Goal: Task Accomplishment & Management: Manage account settings

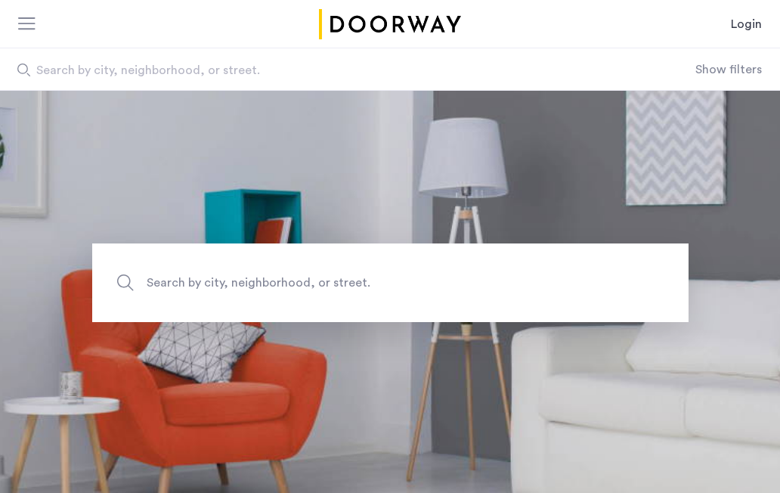
click at [740, 28] on link "Login" at bounding box center [746, 24] width 31 height 18
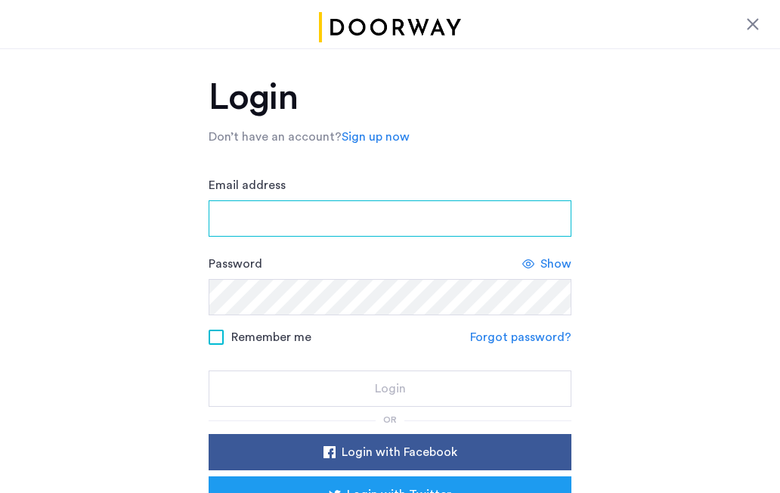
type input "**********"
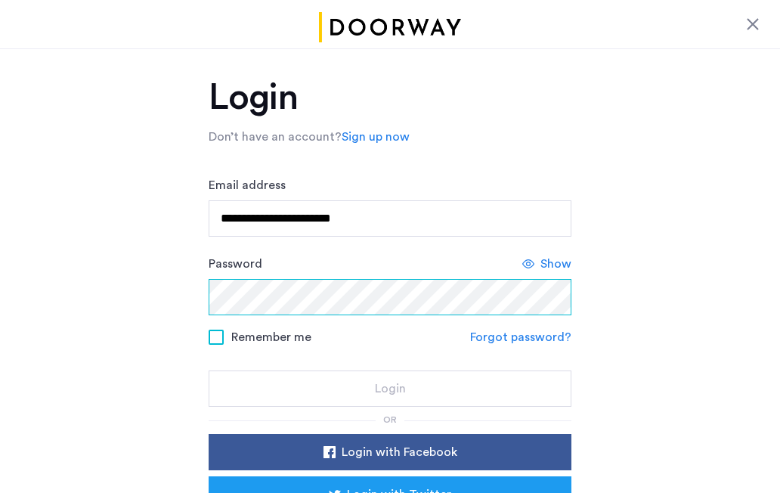
click at [390, 389] on button "Login" at bounding box center [390, 388] width 363 height 36
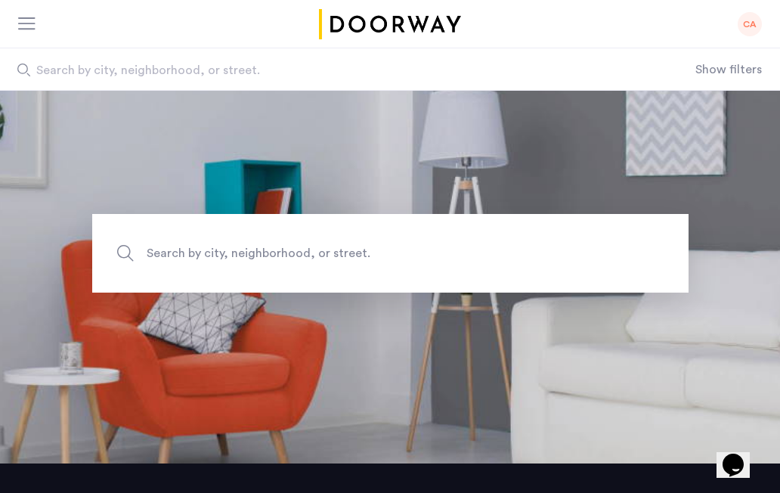
scroll to position [37, 0]
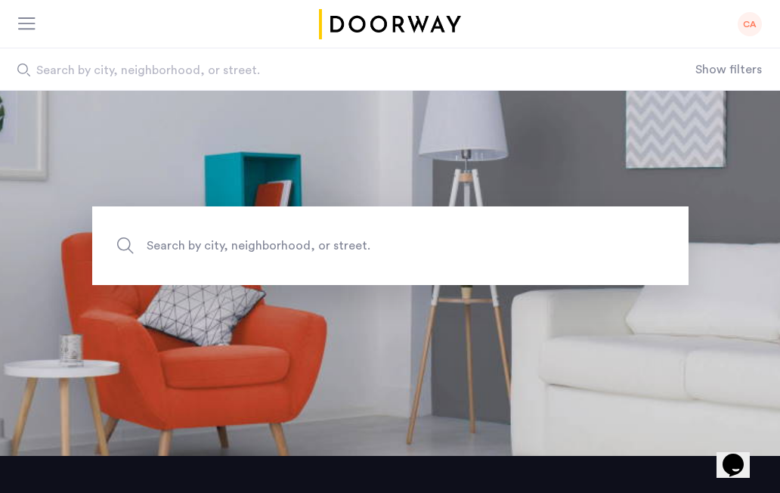
click at [755, 25] on div "CA" at bounding box center [750, 24] width 24 height 24
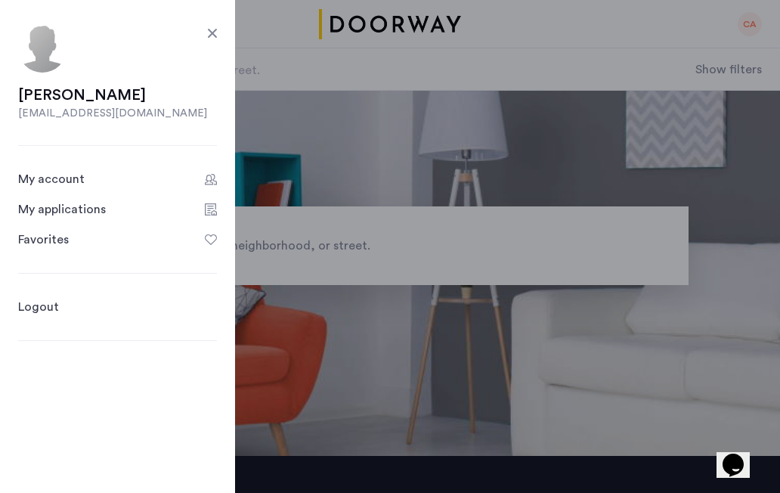
click at [72, 216] on div "My applications" at bounding box center [62, 209] width 88 height 18
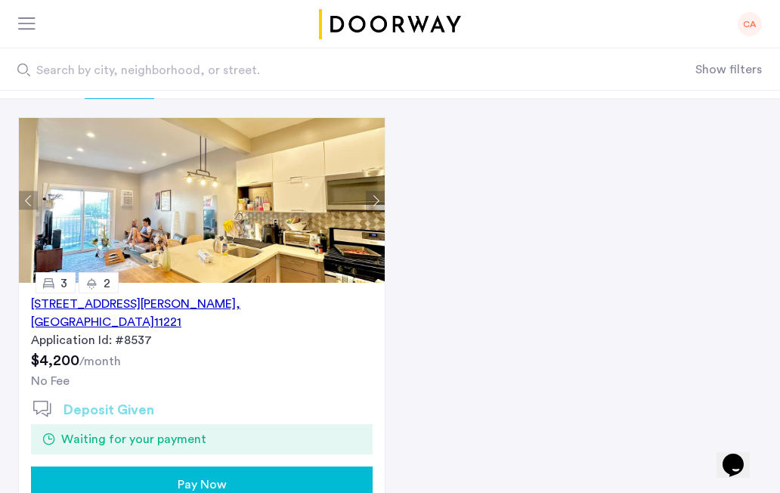
scroll to position [111, 0]
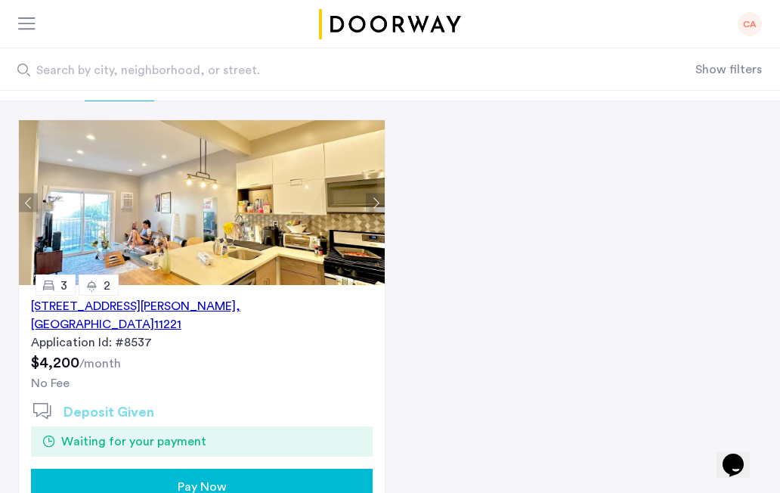
click at [188, 478] on span "Pay Now" at bounding box center [202, 487] width 49 height 18
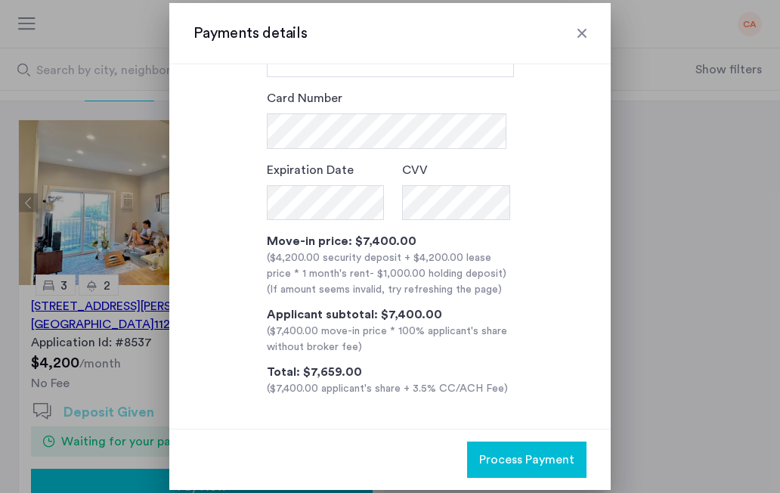
scroll to position [132, 0]
